Goal: Information Seeking & Learning: Understand process/instructions

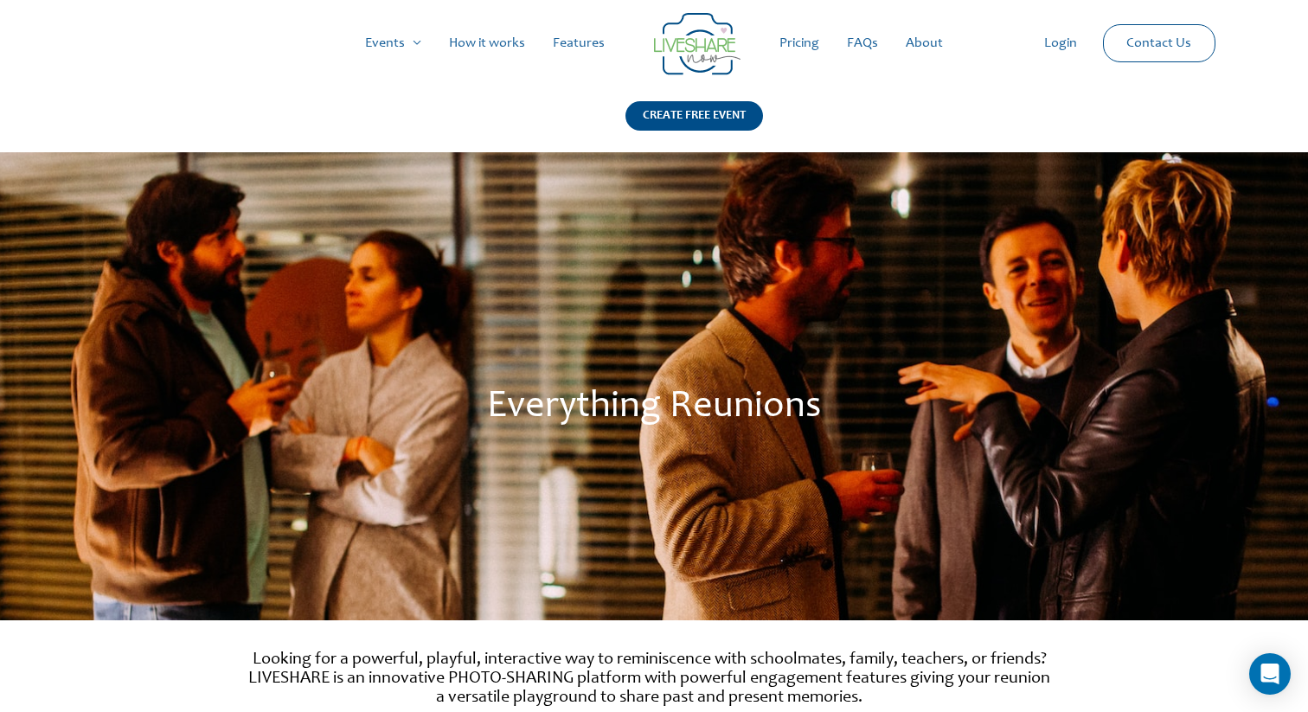
click at [801, 37] on link "Pricing" at bounding box center [799, 43] width 67 height 55
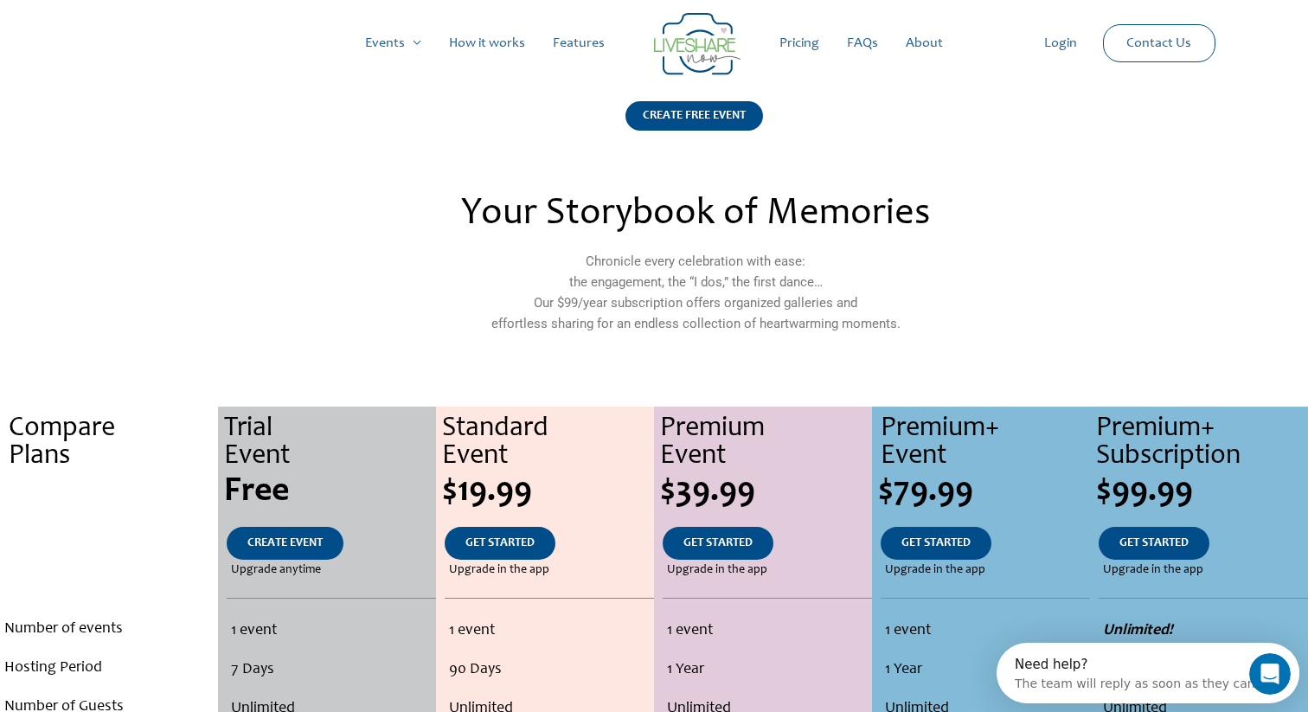
click at [484, 31] on link "How it works" at bounding box center [487, 43] width 104 height 55
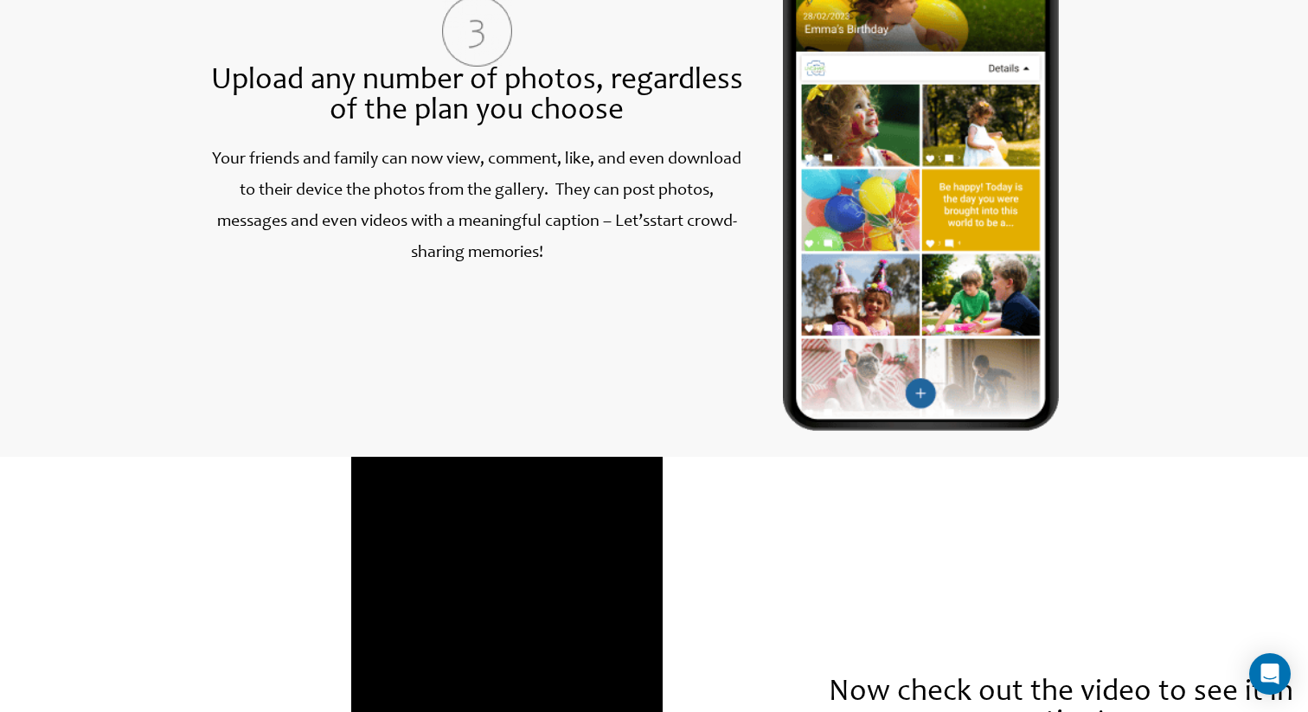
scroll to position [2431, 0]
